Goal: Task Accomplishment & Management: Use online tool/utility

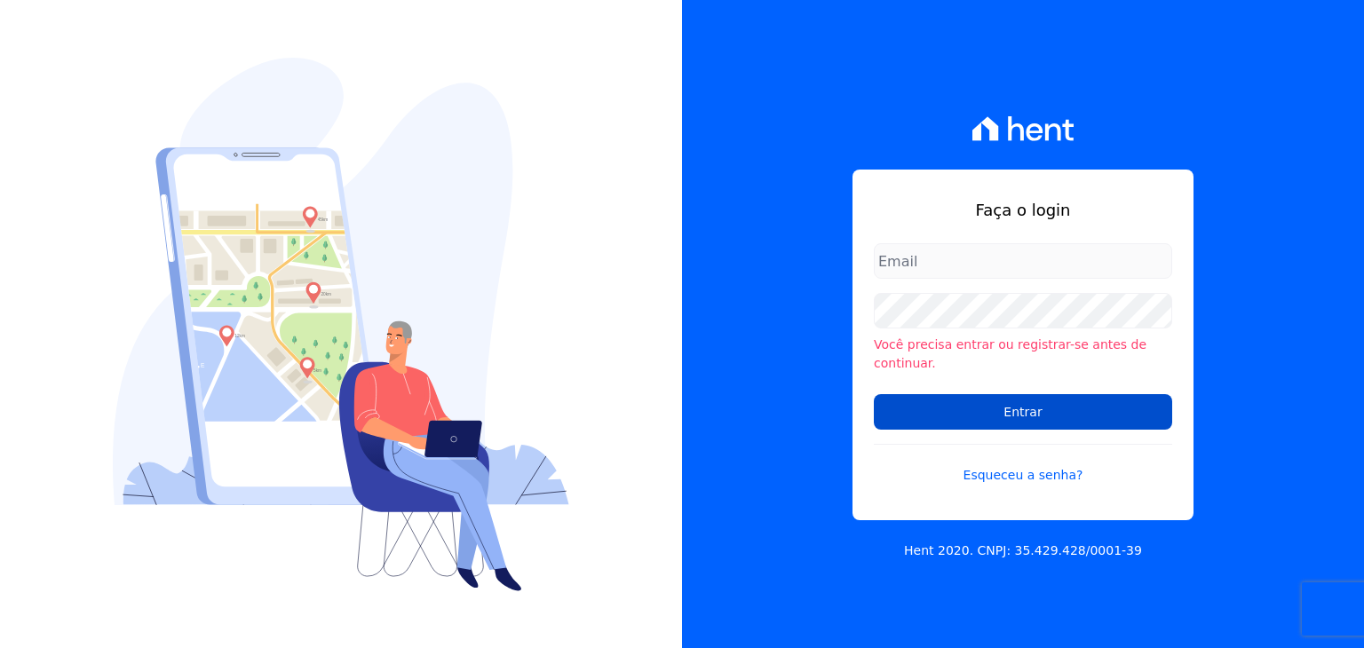
type input "[PERSON_NAME][EMAIL_ADDRESS][DOMAIN_NAME]"
click at [920, 404] on input "Entrar" at bounding box center [1023, 412] width 298 height 36
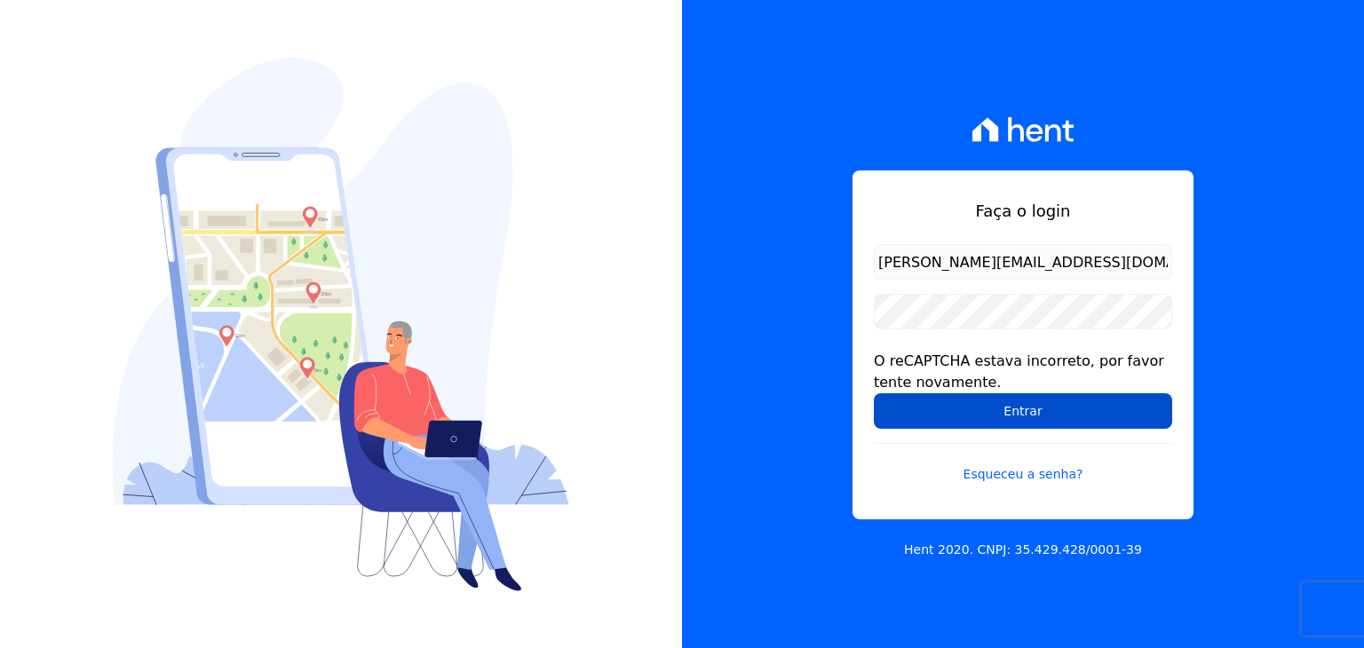
click at [1037, 427] on input "Entrar" at bounding box center [1023, 412] width 298 height 36
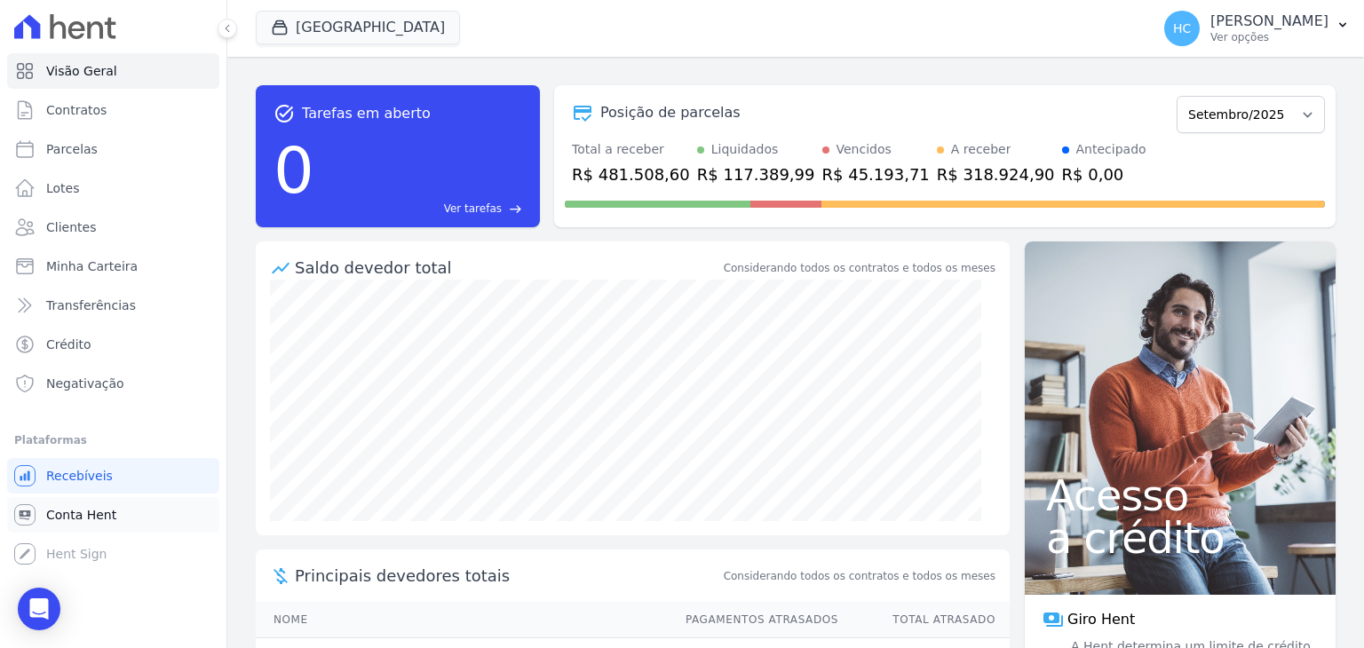
click at [53, 516] on span "Conta Hent" at bounding box center [81, 515] width 70 height 18
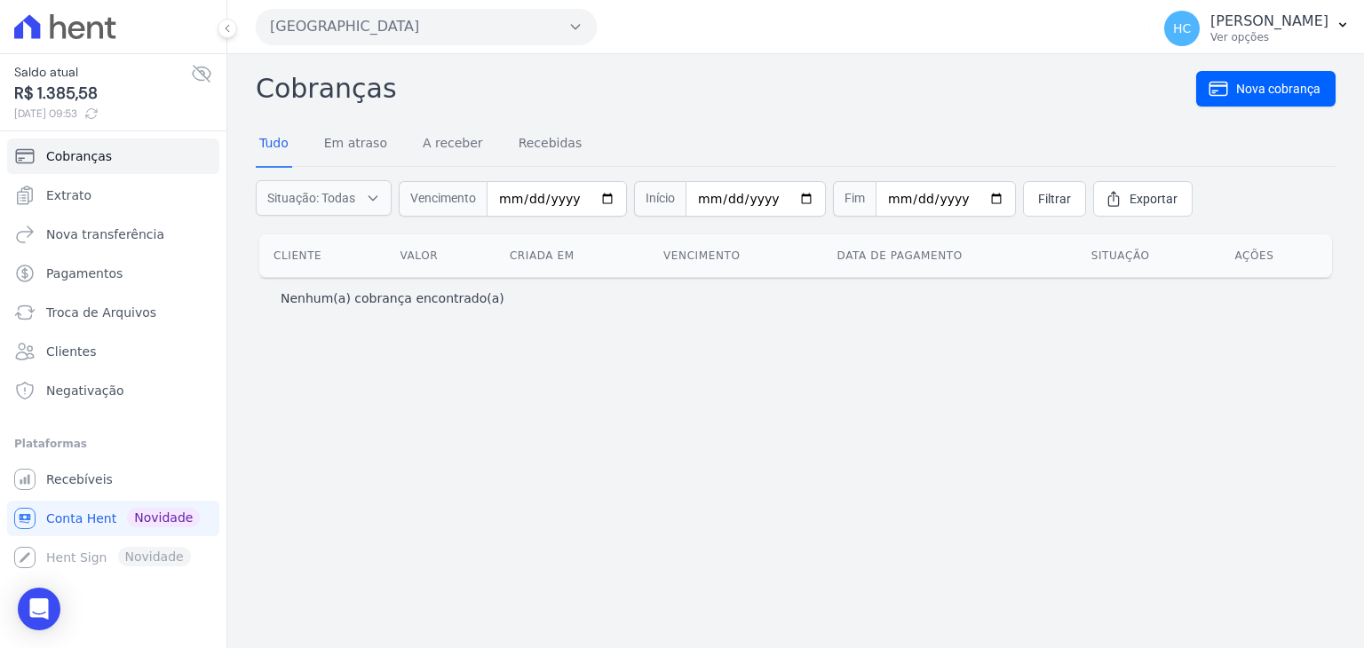
click at [742, 405] on div "Cobranças Nova cobrança Tudo Em atraso A receber Recebidas Situação: Todas Em a…" at bounding box center [795, 351] width 1137 height 594
click at [124, 235] on span "Nova transferência" at bounding box center [105, 235] width 118 height 18
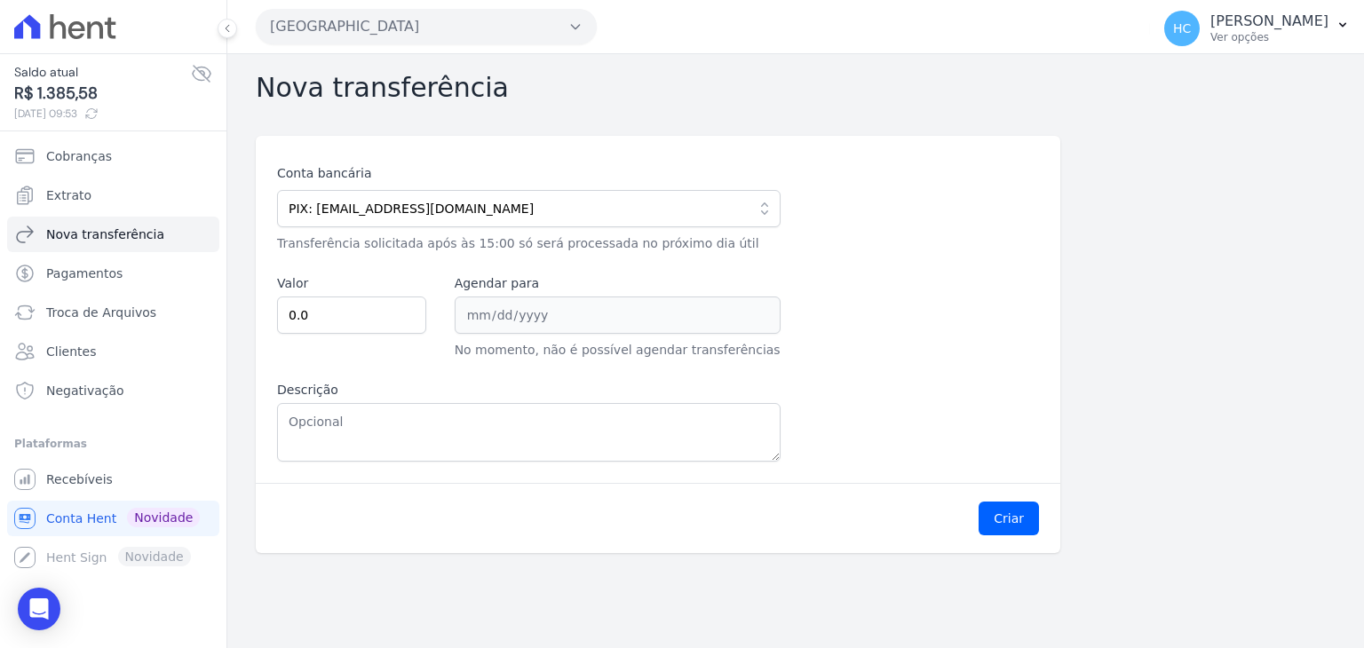
click at [52, 97] on span "R$ 1.385,58" at bounding box center [102, 94] width 177 height 24
copy span "1.385,58"
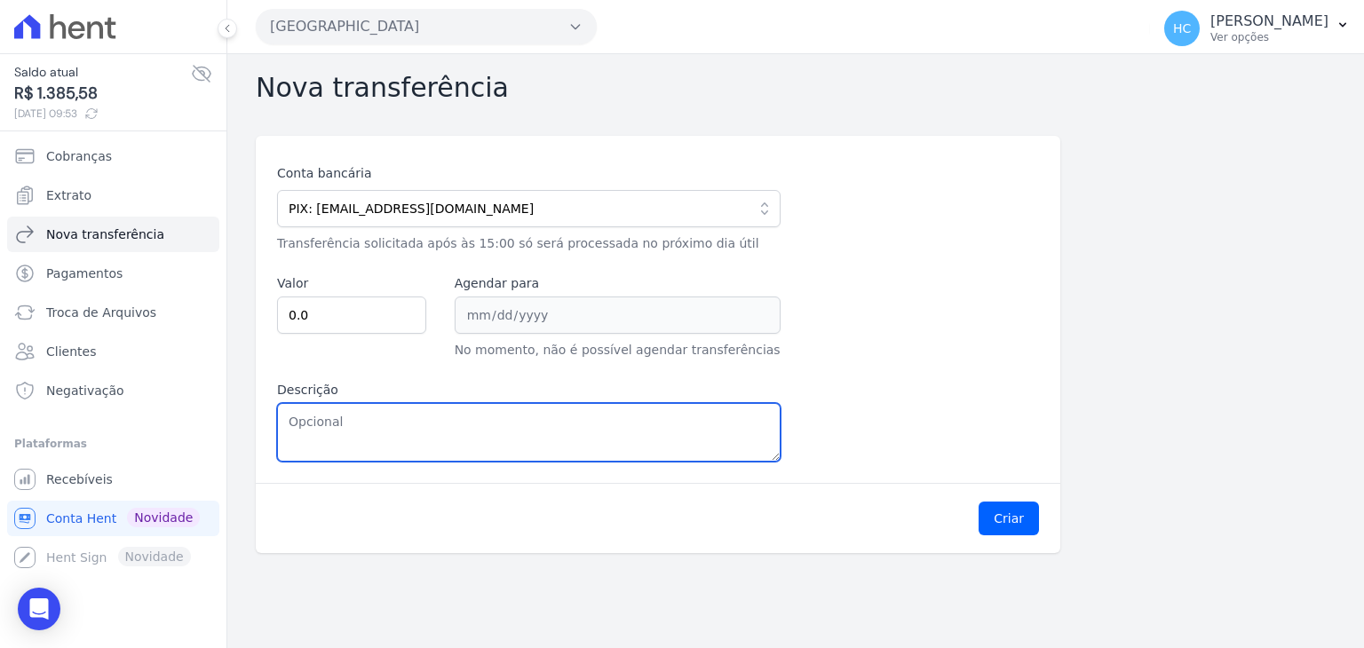
click at [362, 422] on textarea "Descrição" at bounding box center [529, 432] width 504 height 59
paste textarea "1.385,58"
click at [302, 427] on textarea "1.385,58" at bounding box center [529, 432] width 504 height 59
type textarea "1385,58"
click at [300, 422] on textarea "1385,58" at bounding box center [529, 432] width 504 height 59
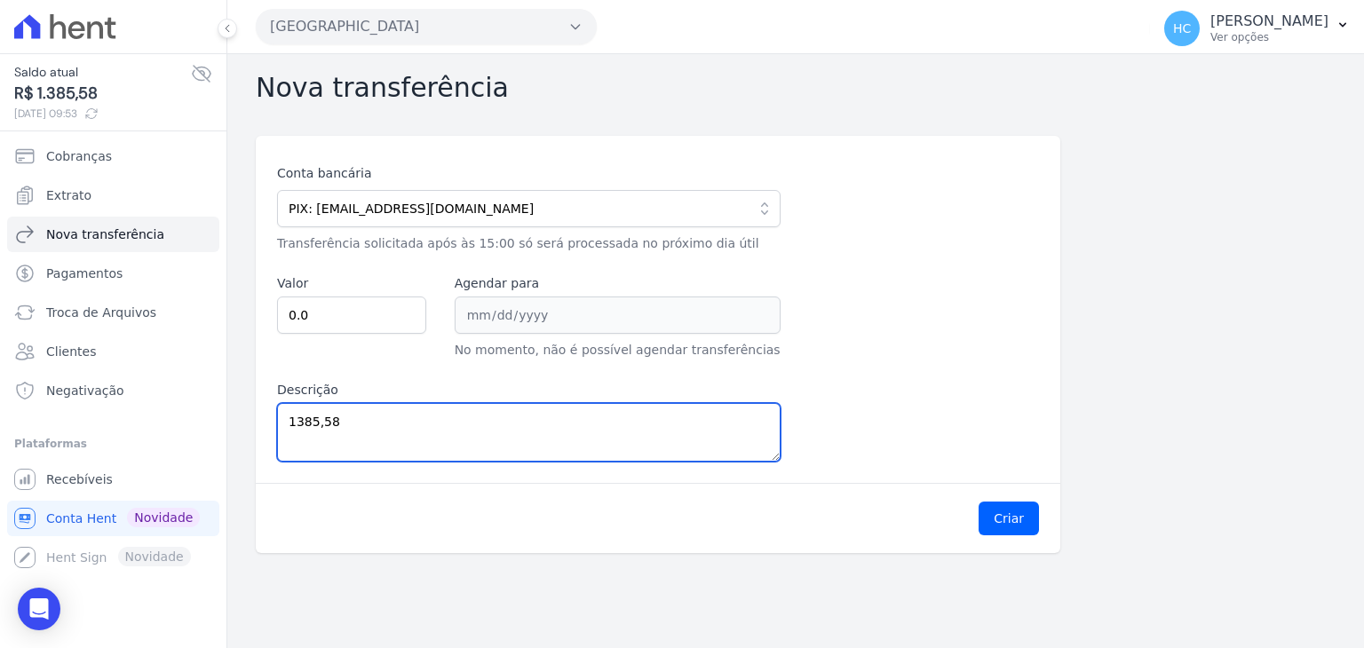
click at [300, 422] on textarea "1385,58" at bounding box center [529, 432] width 504 height 59
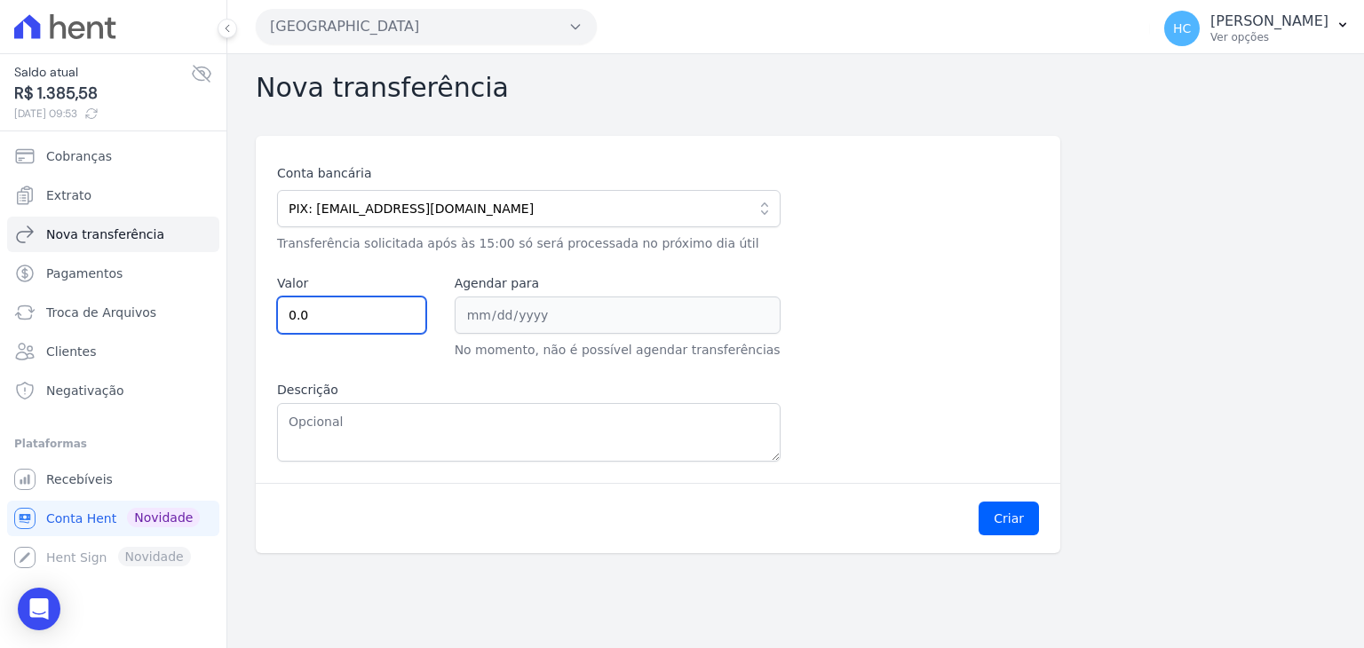
click at [350, 314] on input "0.0" at bounding box center [351, 315] width 149 height 37
paste input "138558"
click at [350, 314] on input "0.0138558" at bounding box center [351, 315] width 149 height 37
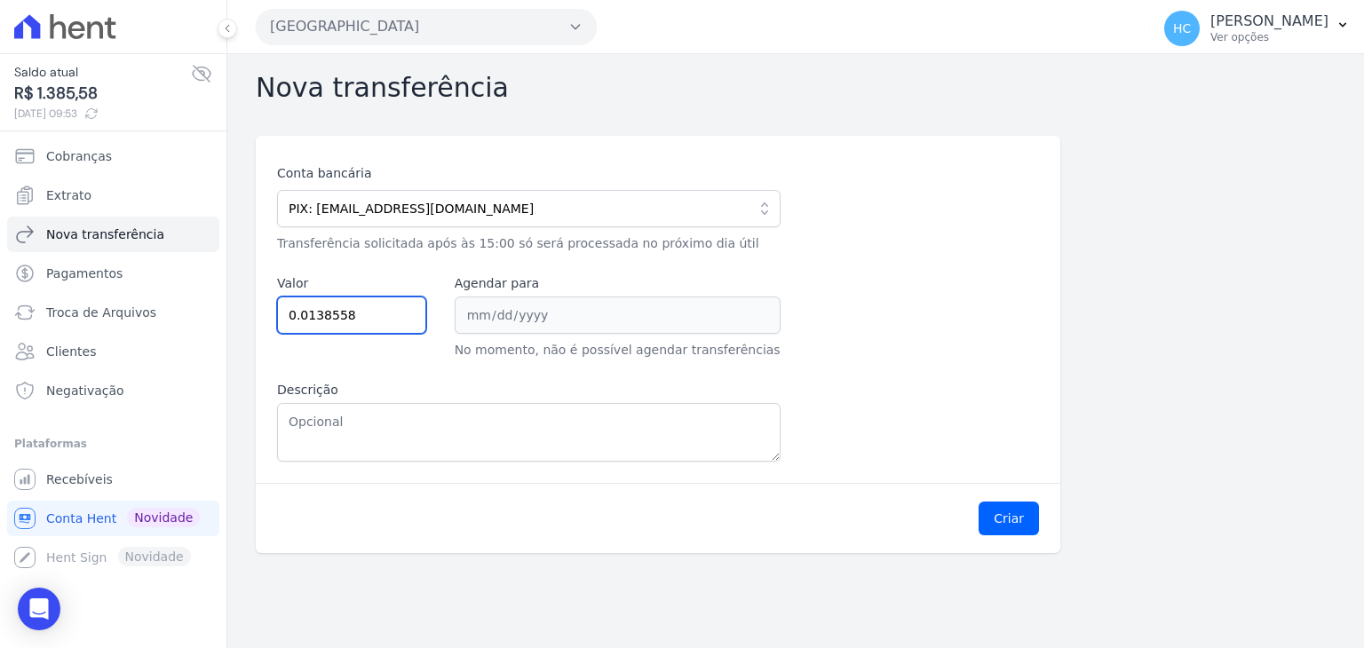
paste input "1385."
type input "1385.58"
click at [1004, 536] on div "Criar" at bounding box center [658, 518] width 805 height 70
click at [1013, 523] on button "Criar" at bounding box center [1009, 519] width 60 height 34
